Goal: Task Accomplishment & Management: Use online tool/utility

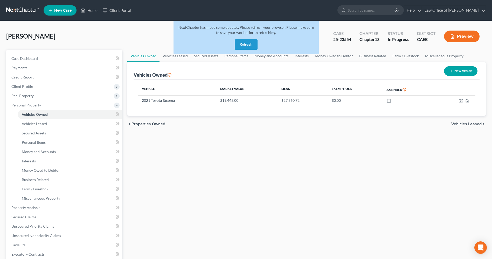
scroll to position [36, 0]
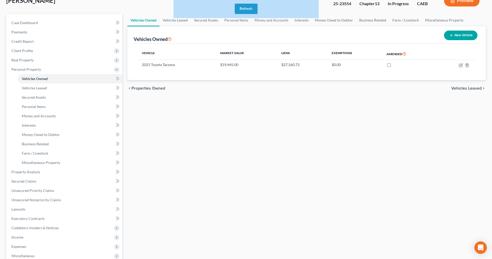
click at [250, 9] on button "Refresh" at bounding box center [246, 9] width 23 height 10
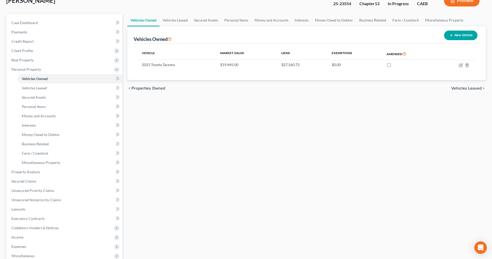
scroll to position [128, 0]
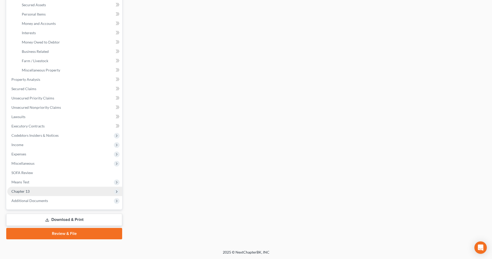
click at [41, 189] on span "Chapter 13" at bounding box center [64, 191] width 115 height 9
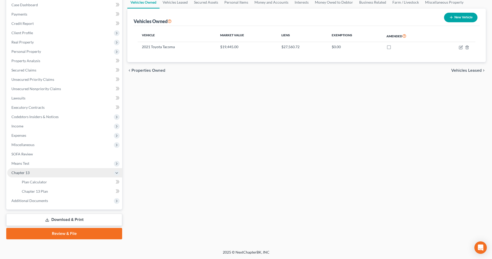
scroll to position [54, 0]
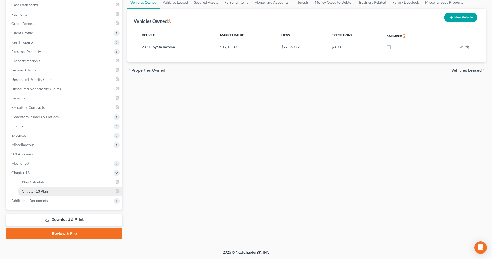
click at [40, 189] on span "Chapter 13 Plan" at bounding box center [35, 191] width 26 height 4
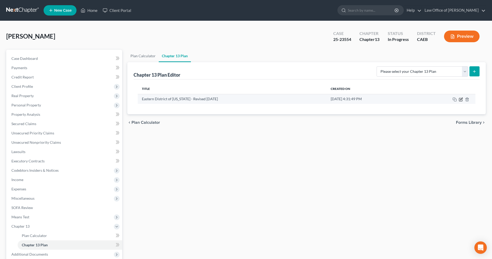
click at [461, 100] on icon "button" at bounding box center [460, 99] width 4 height 4
